Goal: Entertainment & Leisure: Consume media (video, audio)

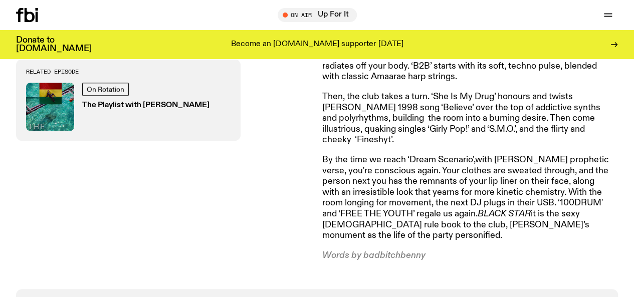
scroll to position [511, 0]
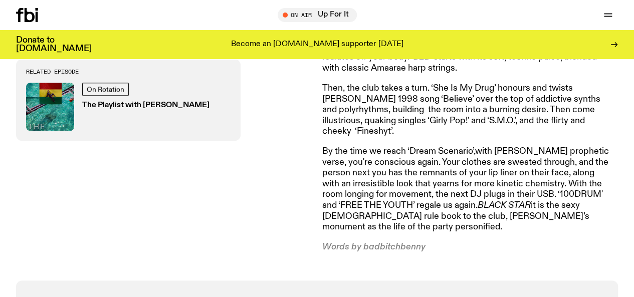
click at [27, 19] on icon at bounding box center [30, 15] width 10 height 14
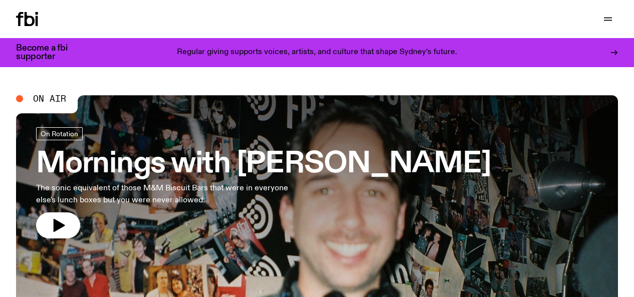
click at [297, 190] on link "Mornings with [PERSON_NAME] The sonic equivalent of those M&M Biscuit Bars that…" at bounding box center [263, 182] width 455 height 111
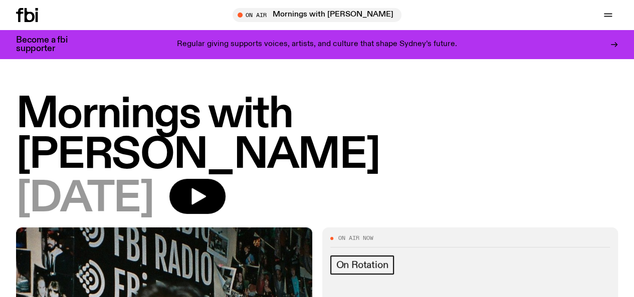
scroll to position [146, 0]
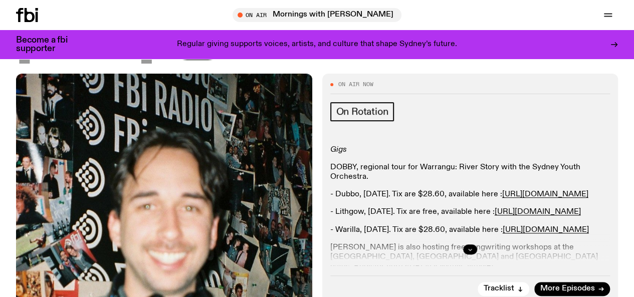
click at [469, 249] on icon "button" at bounding box center [470, 250] width 4 height 2
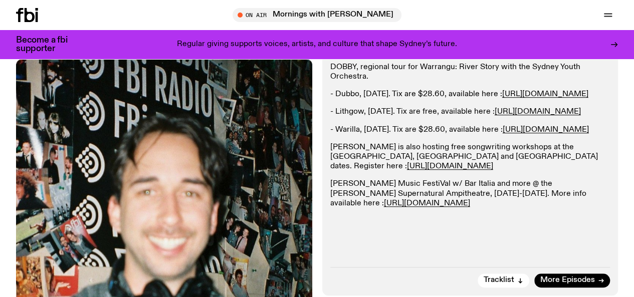
scroll to position [292, 0]
